Goal: Information Seeking & Learning: Learn about a topic

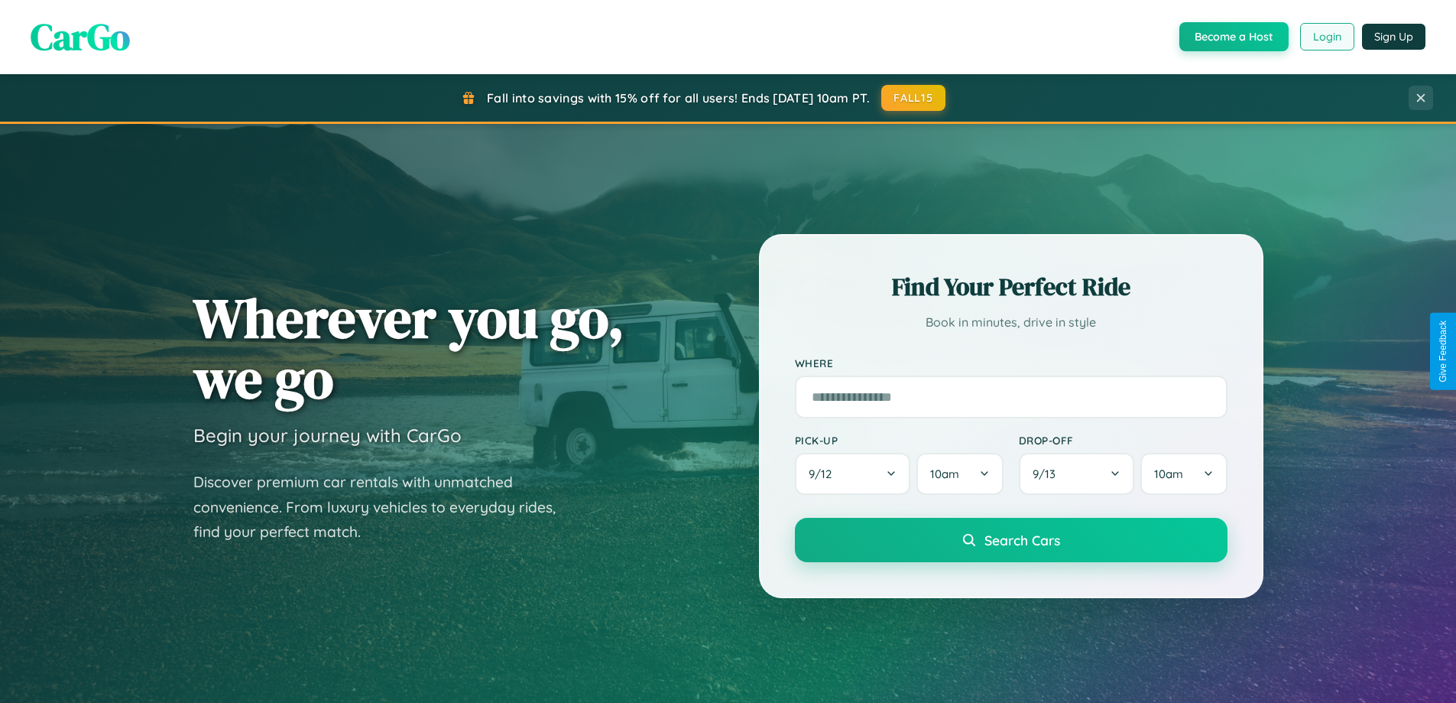
click at [1327, 37] on button "Login" at bounding box center [1328, 37] width 54 height 28
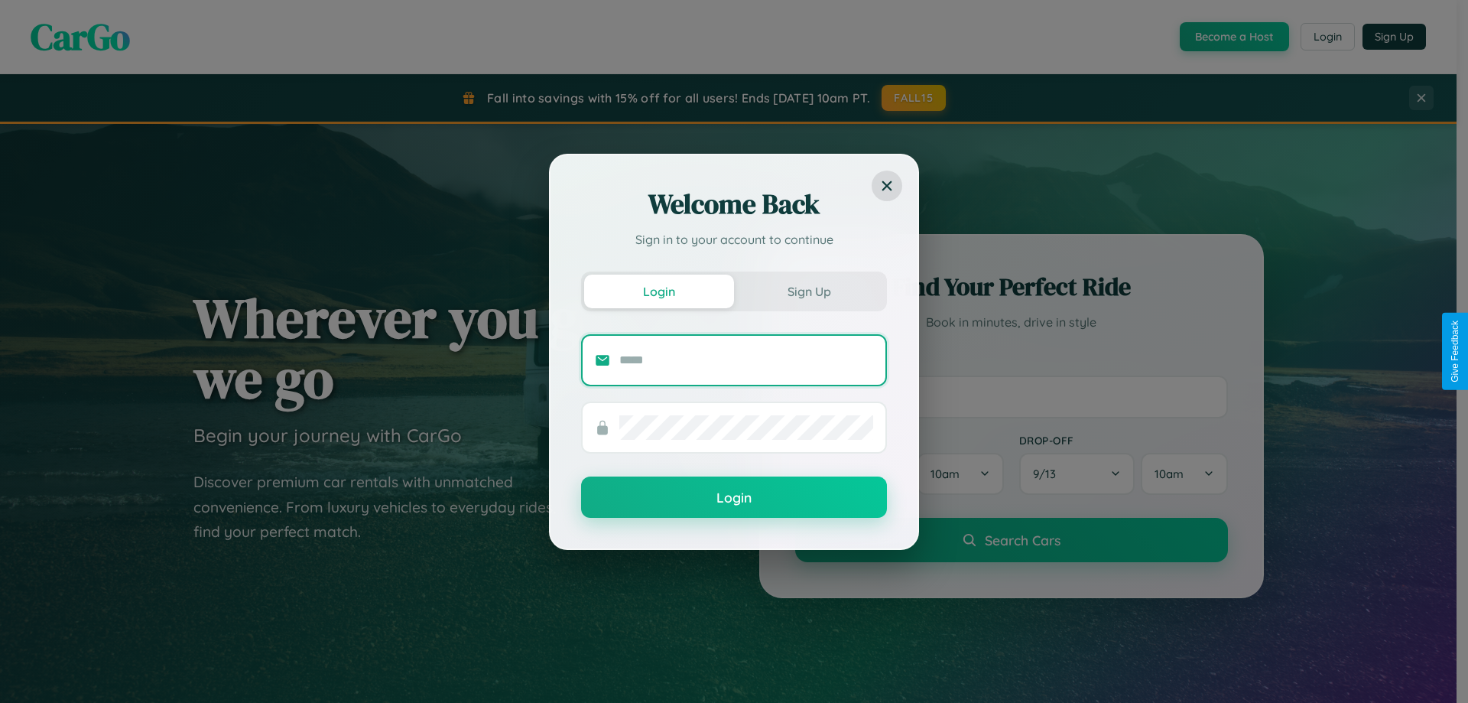
click at [746, 359] on input "text" at bounding box center [746, 360] width 254 height 24
type input "**********"
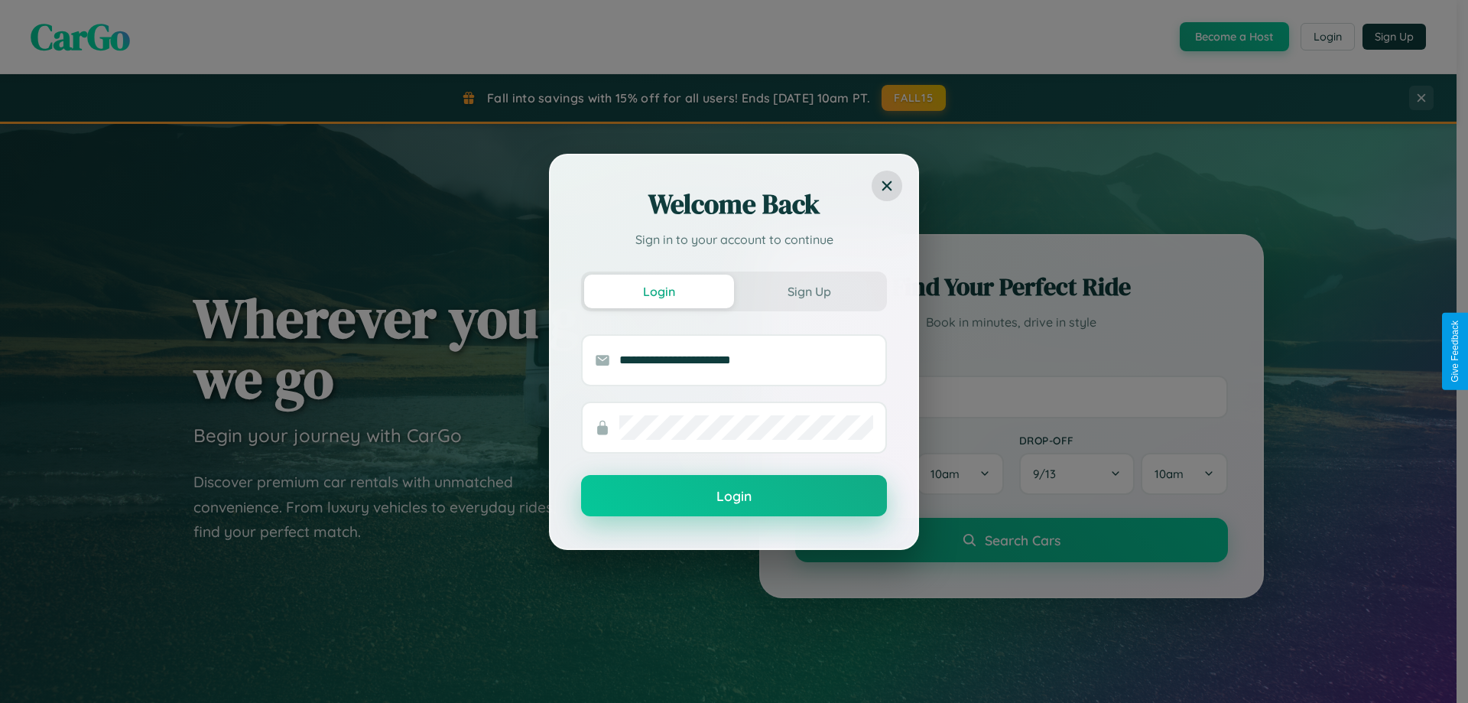
click at [734, 496] on button "Login" at bounding box center [734, 495] width 306 height 41
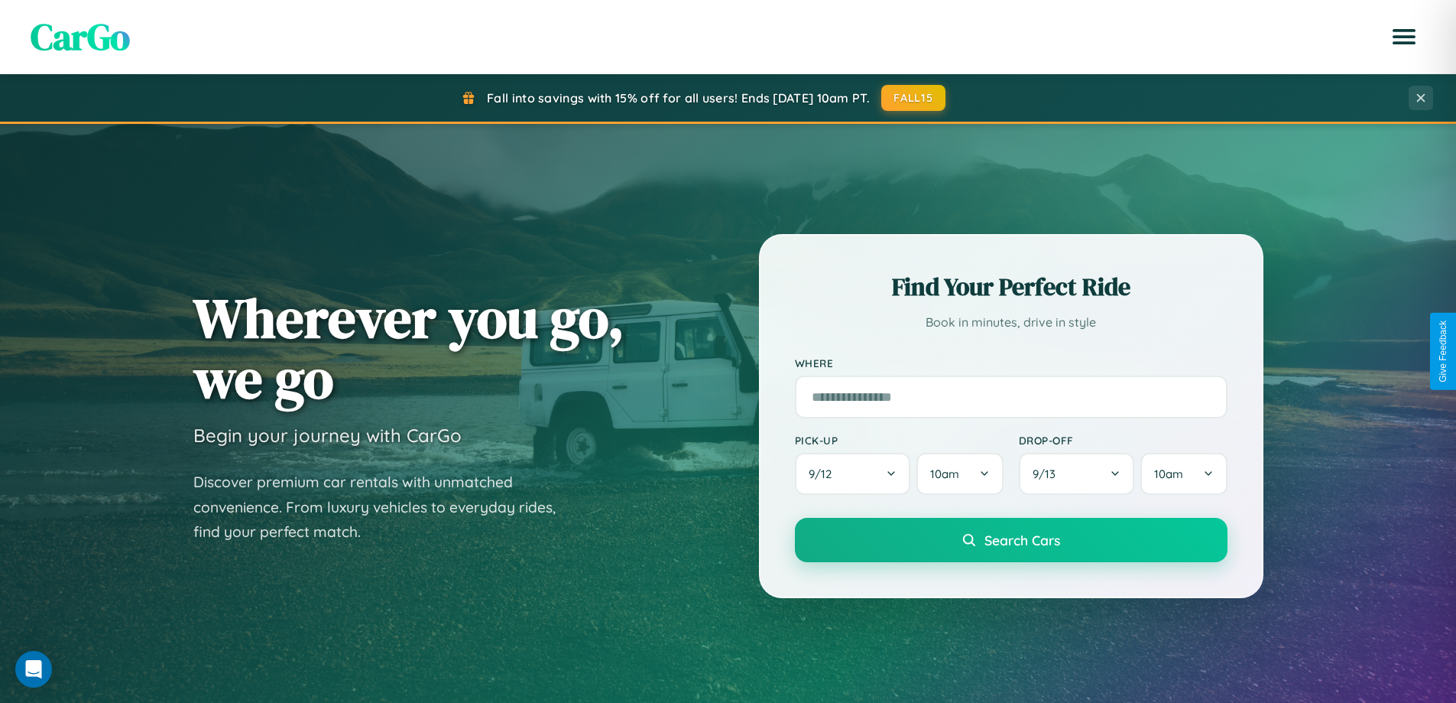
scroll to position [2942, 0]
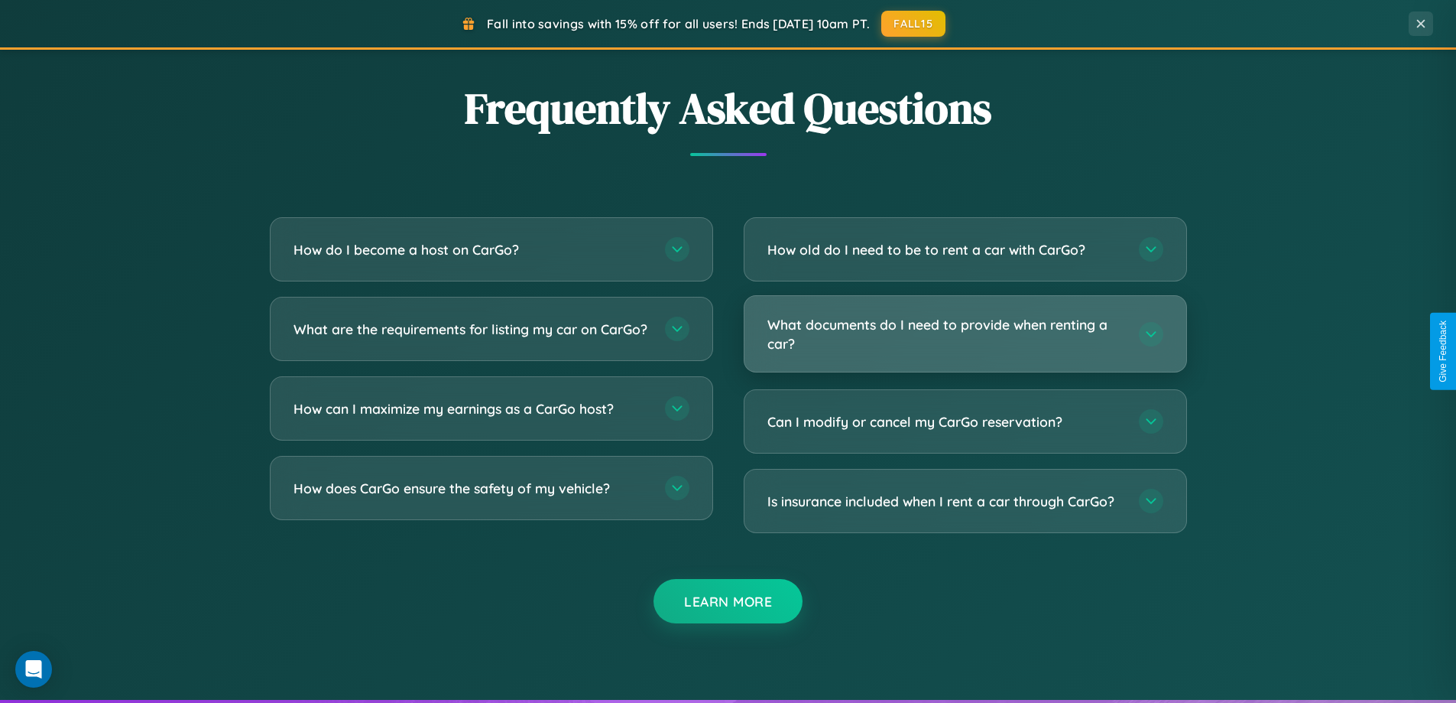
click at [965, 334] on h3 "What documents do I need to provide when renting a car?" at bounding box center [946, 333] width 356 height 37
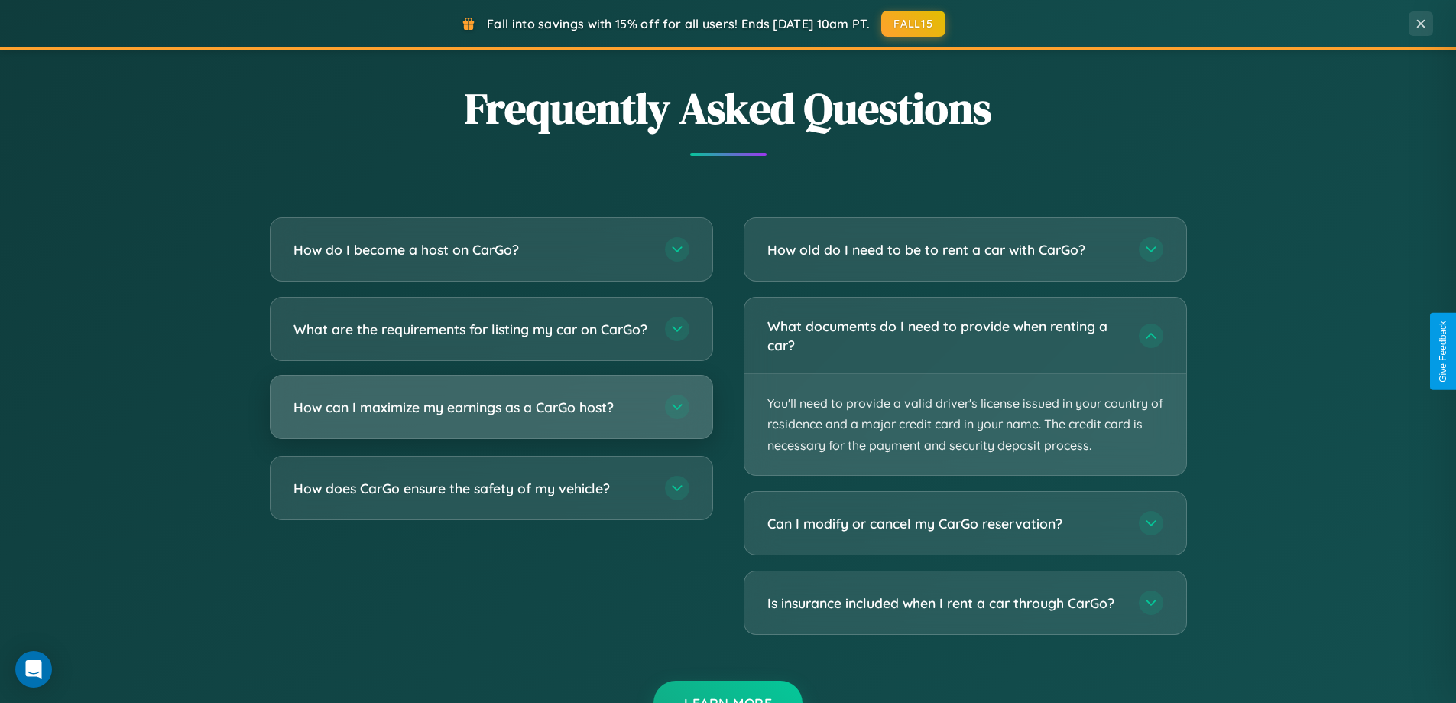
click at [491, 417] on h3 "How can I maximize my earnings as a CarGo host?" at bounding box center [472, 407] width 356 height 19
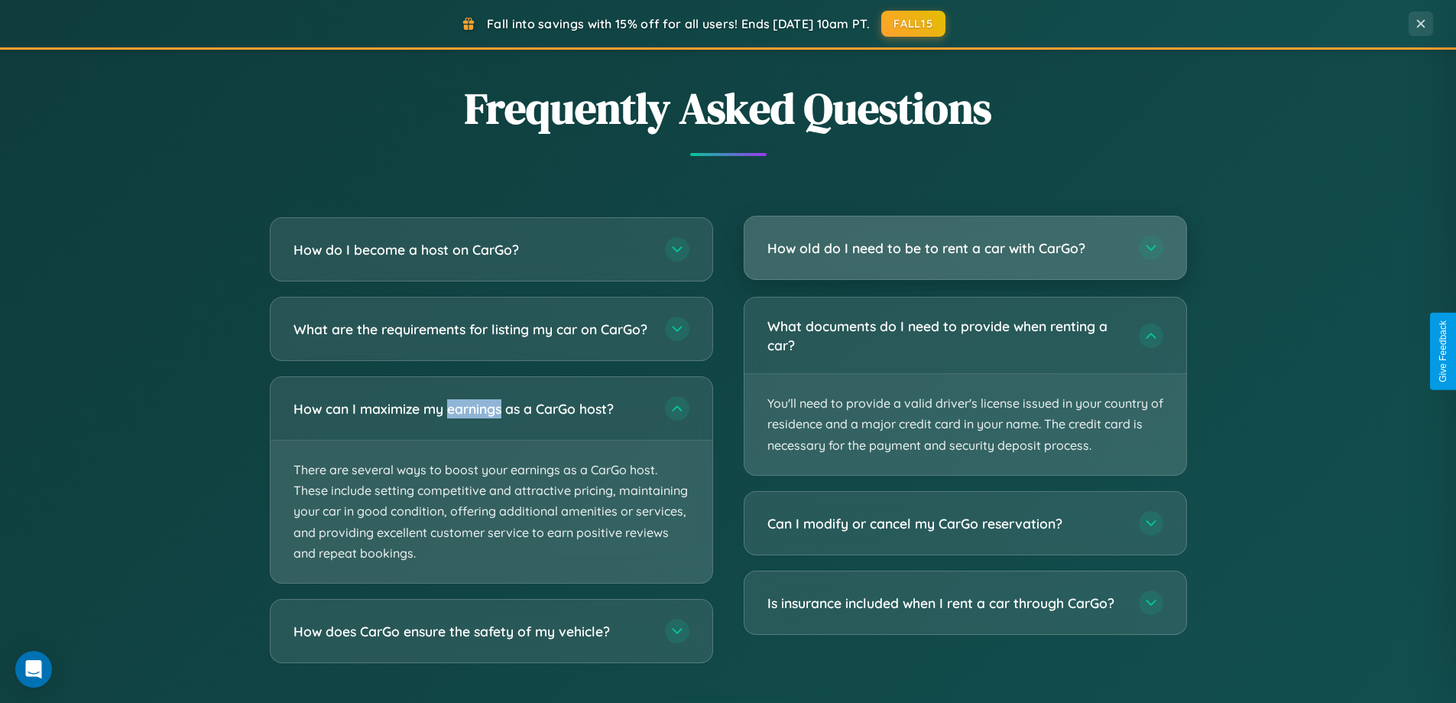
click at [965, 249] on h3 "How old do I need to be to rent a car with CarGo?" at bounding box center [946, 248] width 356 height 19
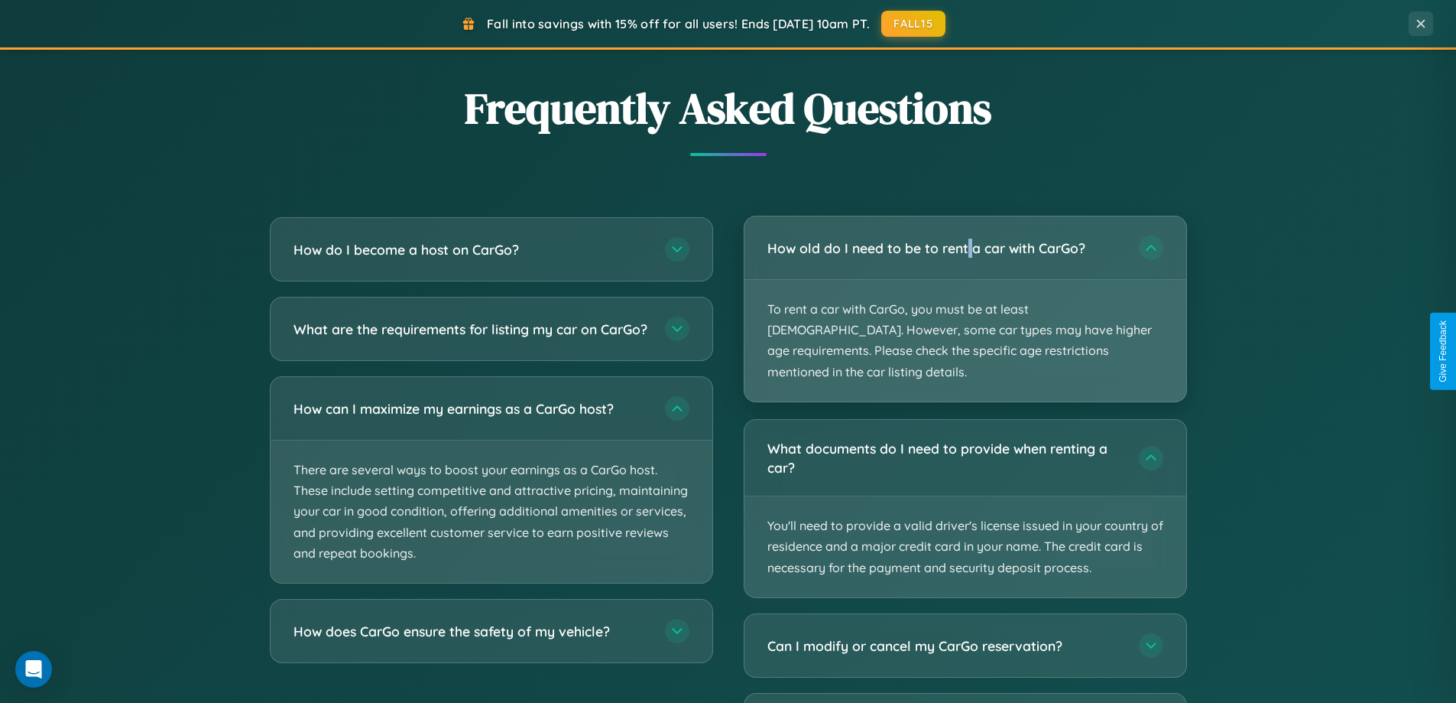
click at [965, 298] on p "To rent a car with CarGo, you must be at least [DEMOGRAPHIC_DATA]. However, som…" at bounding box center [966, 341] width 442 height 122
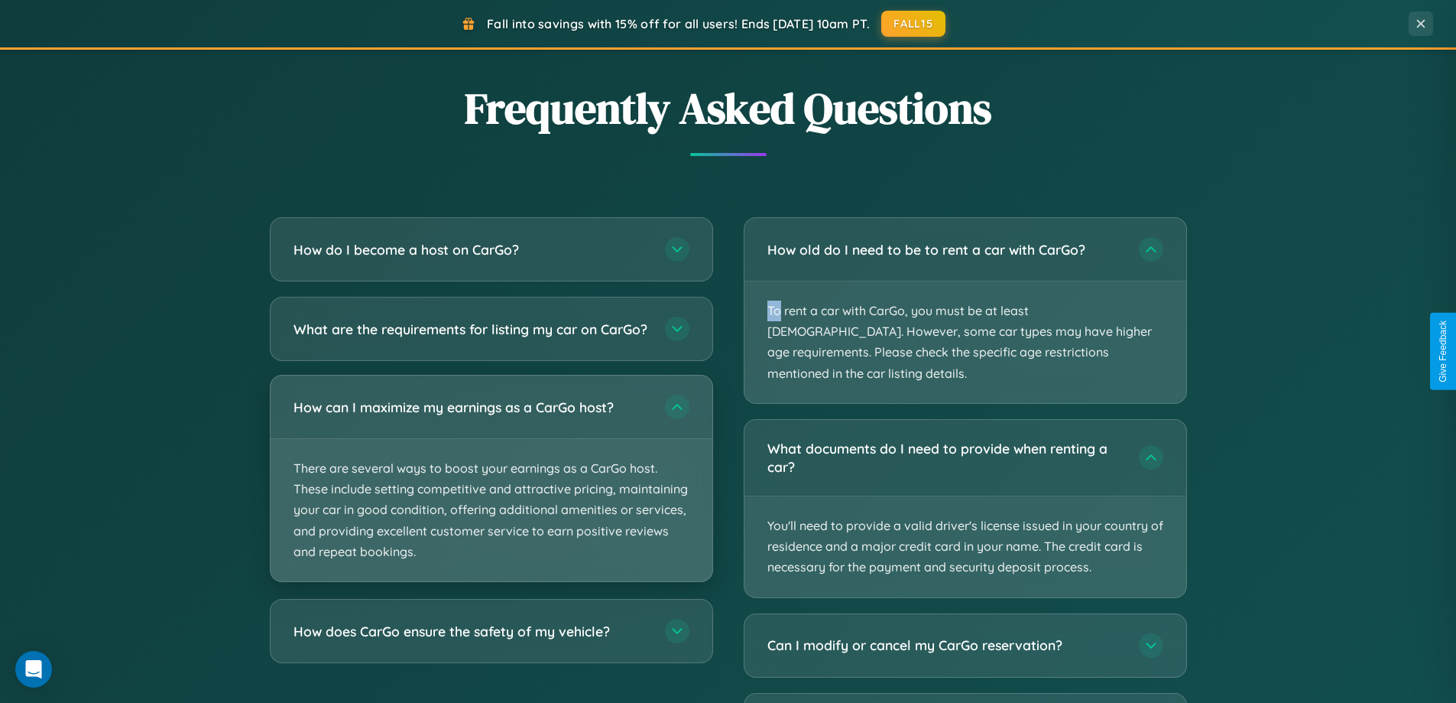
click at [491, 492] on p "There are several ways to boost your earnings as a CarGo host. These include se…" at bounding box center [492, 510] width 442 height 142
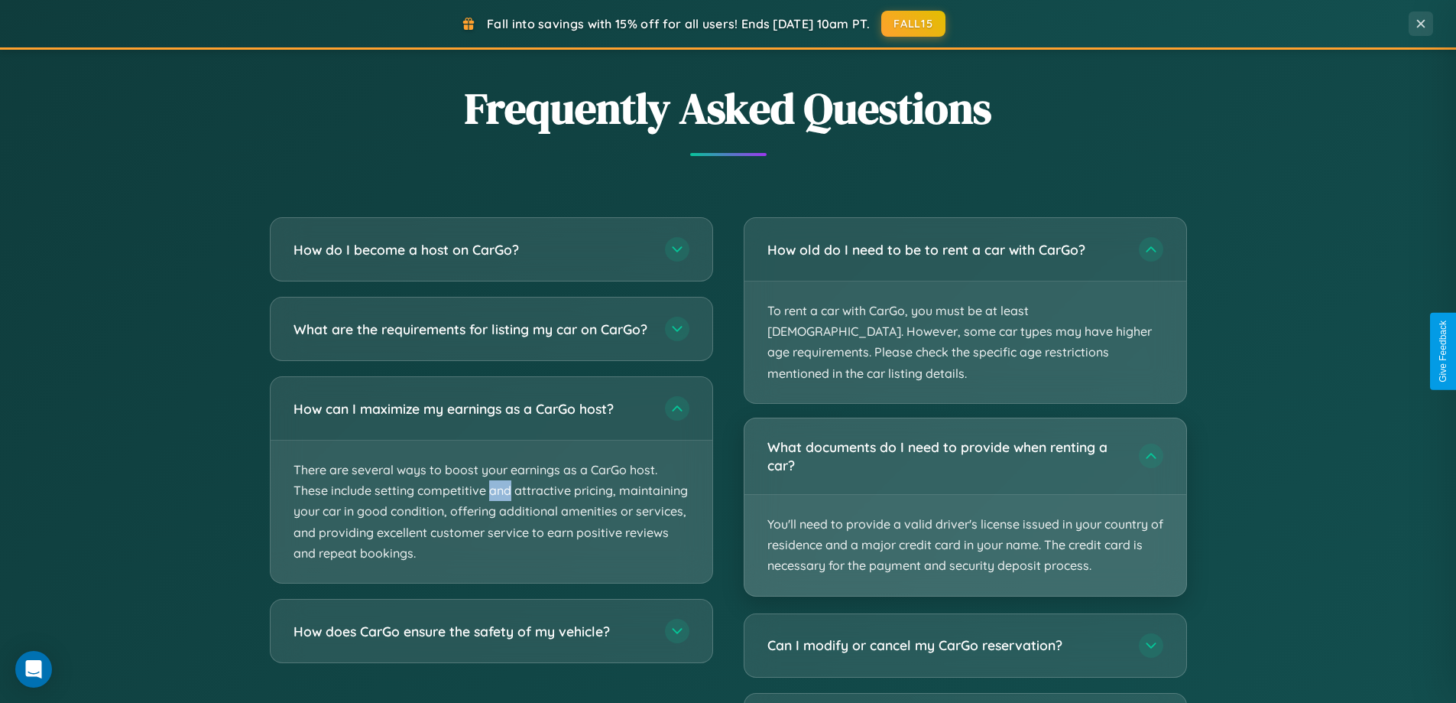
click at [965, 495] on p "You'll need to provide a valid driver's license issued in your country of resid…" at bounding box center [966, 545] width 442 height 101
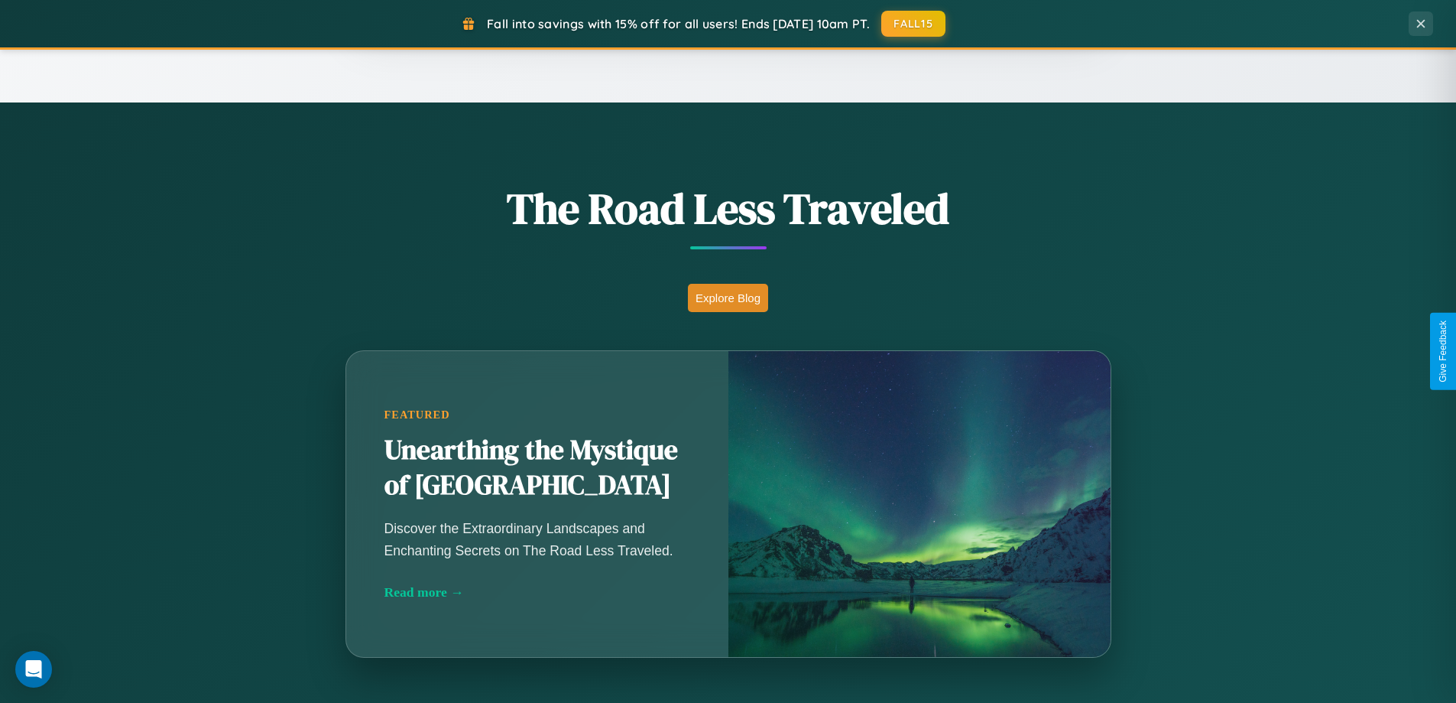
scroll to position [1052, 0]
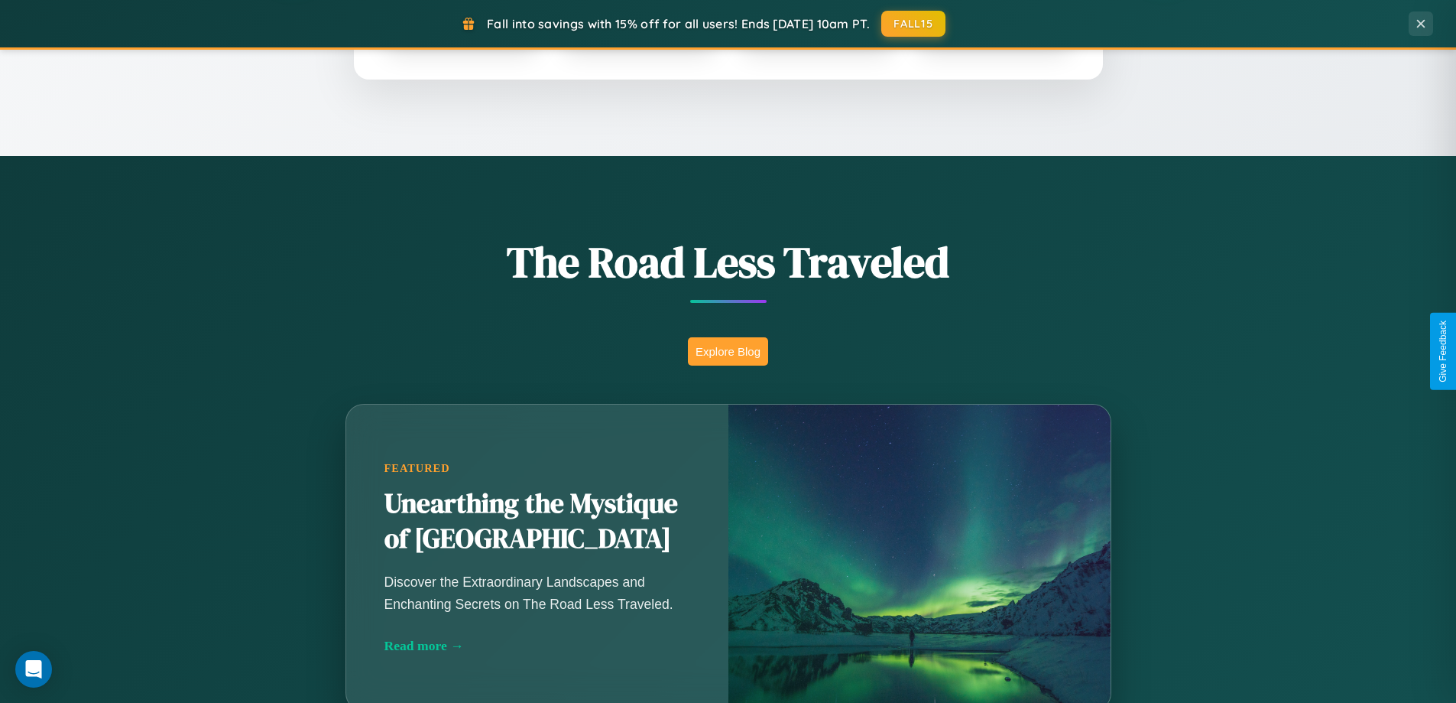
click at [728, 351] on button "Explore Blog" at bounding box center [728, 351] width 80 height 28
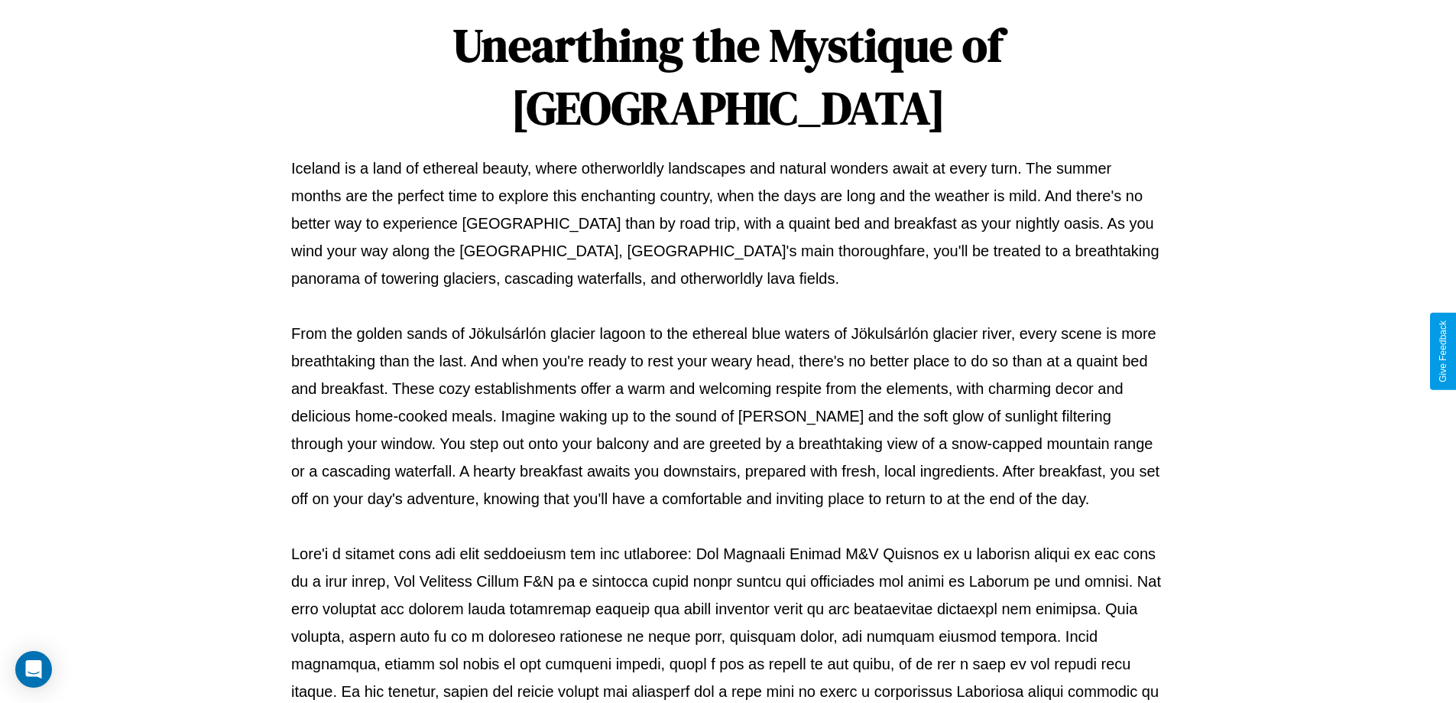
scroll to position [495, 0]
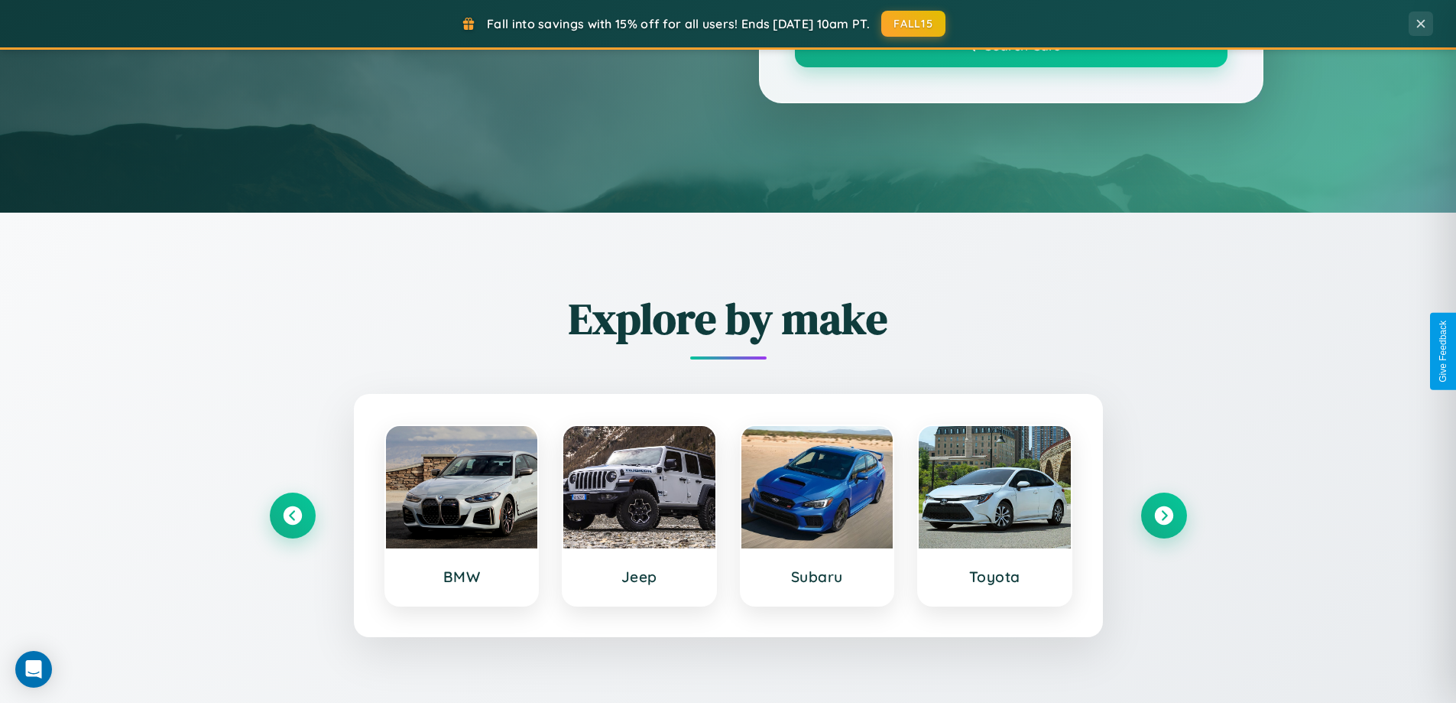
scroll to position [1052, 0]
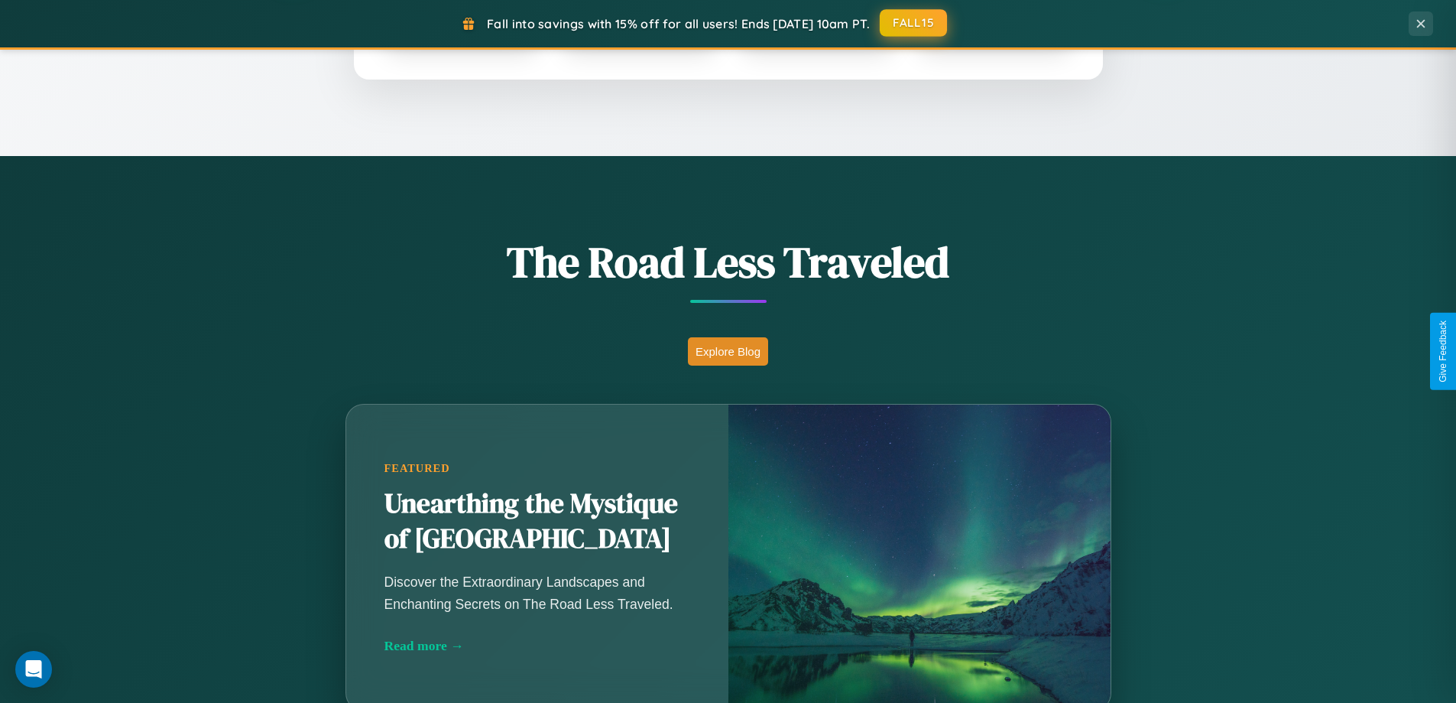
click at [914, 23] on button "FALL15" at bounding box center [913, 23] width 67 height 28
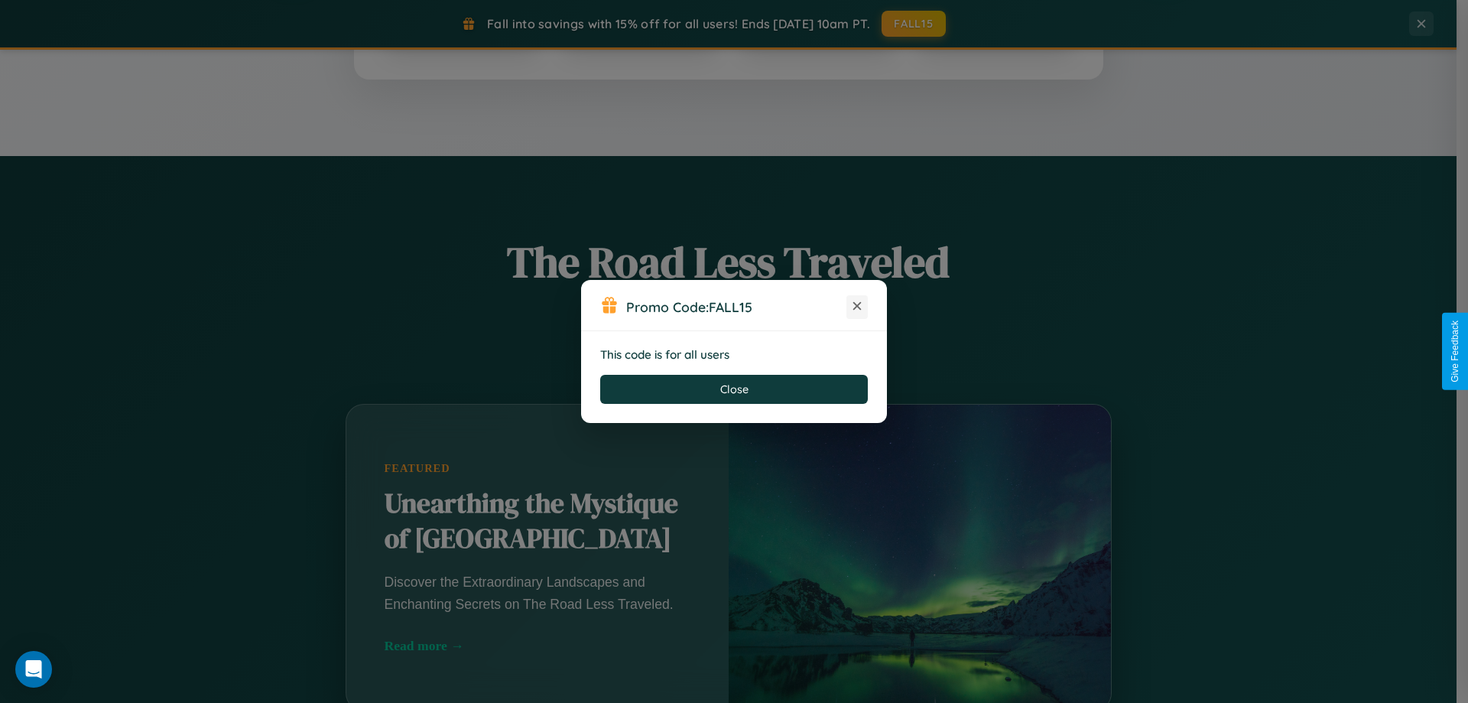
click at [857, 307] on icon at bounding box center [856, 305] width 15 height 15
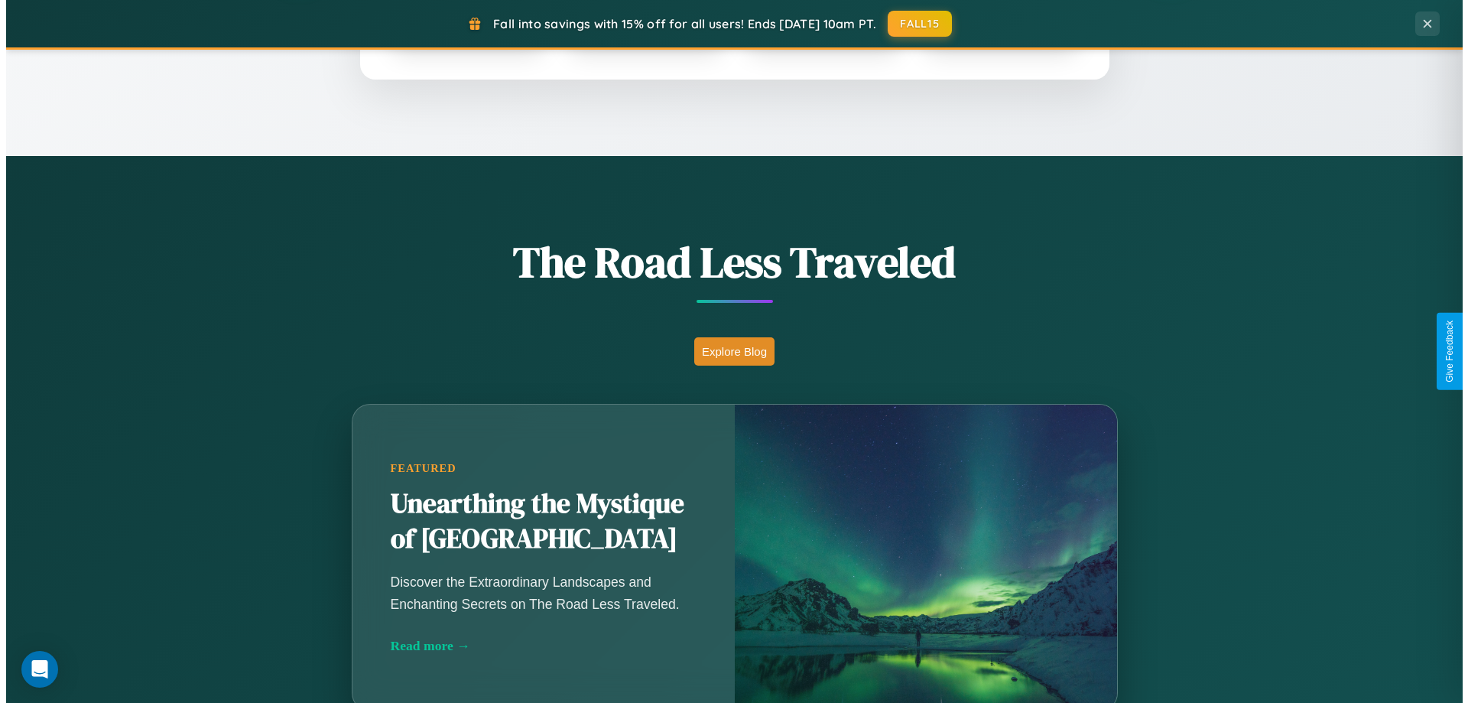
scroll to position [0, 0]
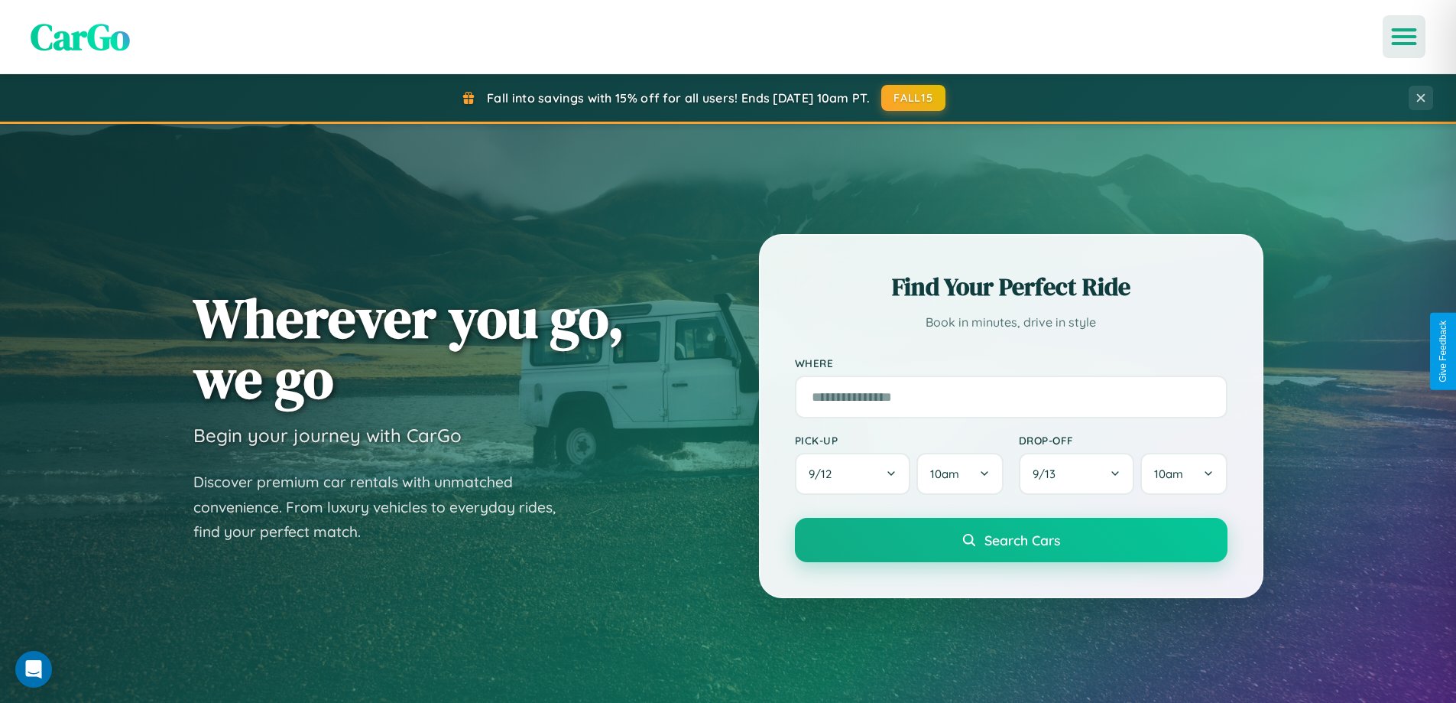
click at [1405, 37] on icon "Open menu" at bounding box center [1405, 37] width 22 height 14
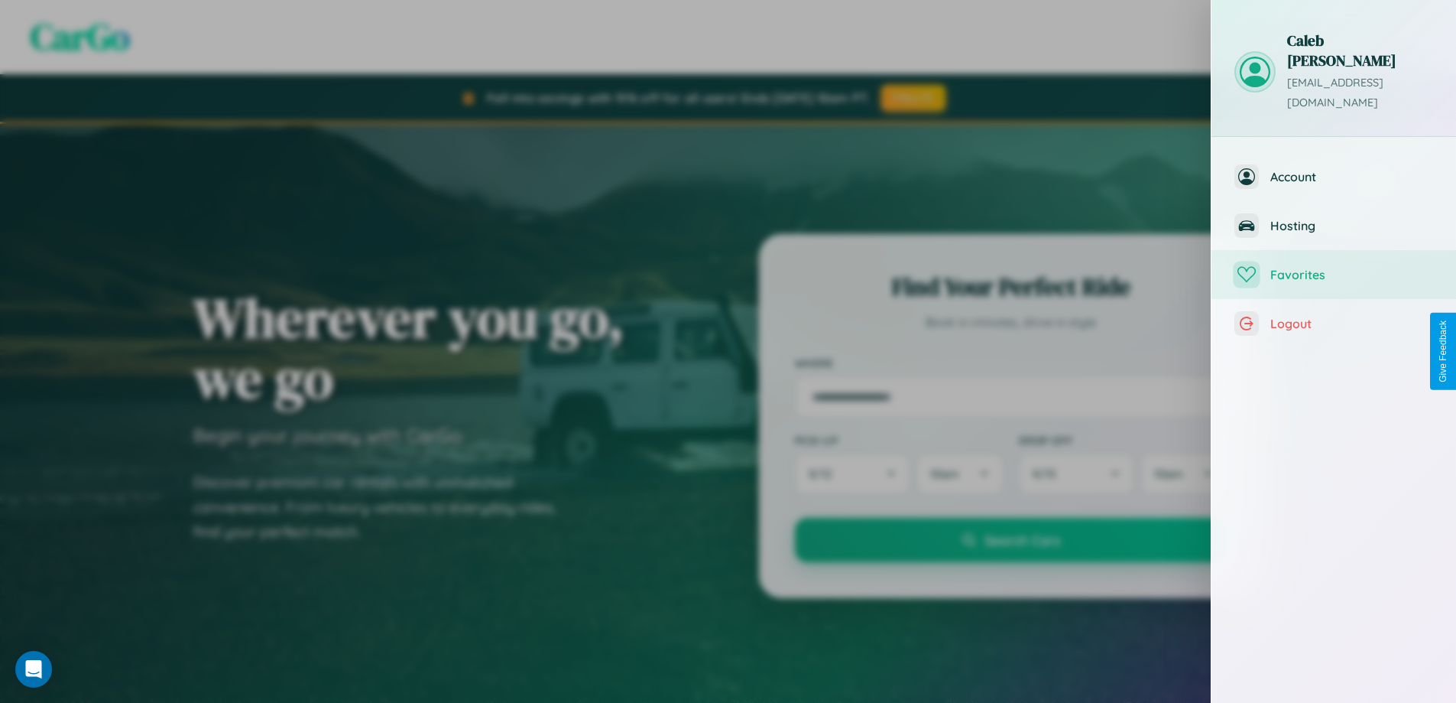
click at [1334, 267] on span "Favorites" at bounding box center [1352, 274] width 163 height 15
